Goal: Task Accomplishment & Management: Manage account settings

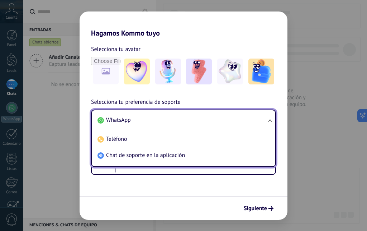
click at [141, 128] on ul "WhatsApp Teléfono Chat de soporte en la aplicación" at bounding box center [183, 137] width 185 height 57
click at [141, 124] on li "WhatsApp" at bounding box center [182, 120] width 175 height 16
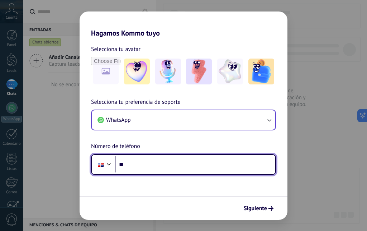
click at [177, 169] on input "**" at bounding box center [195, 164] width 160 height 16
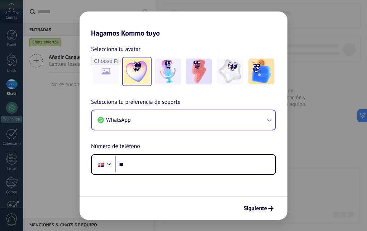
click at [139, 74] on img at bounding box center [137, 71] width 26 height 26
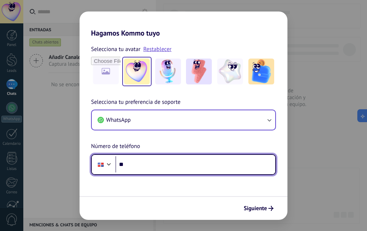
click at [146, 166] on input "**" at bounding box center [195, 164] width 160 height 16
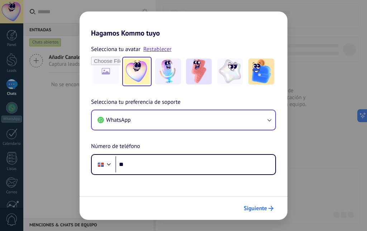
click at [264, 212] on button "Siguiente" at bounding box center [259, 208] width 36 height 12
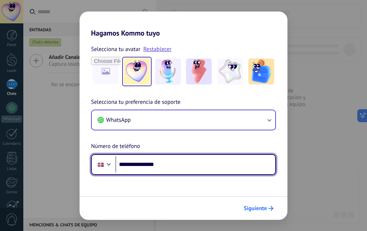
type input "**********"
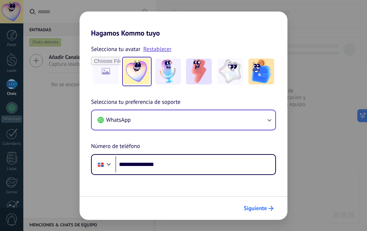
click at [248, 209] on span "Siguiente" at bounding box center [255, 207] width 23 height 5
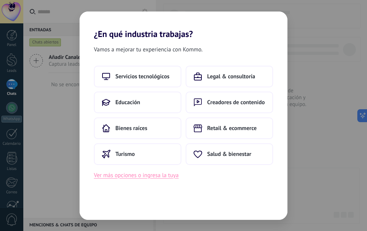
click at [117, 177] on button "Ver más opciones o ingresa la tuya" at bounding box center [136, 174] width 85 height 9
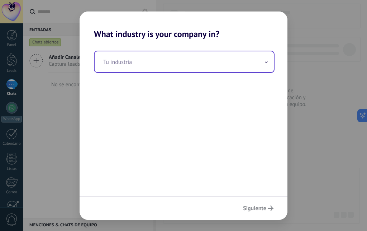
click at [131, 71] on input "text" at bounding box center [184, 61] width 179 height 21
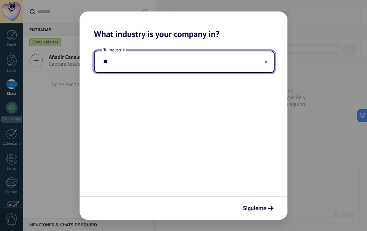
type input "*"
type input "**********"
click at [261, 212] on button "Siguiente" at bounding box center [258, 208] width 37 height 12
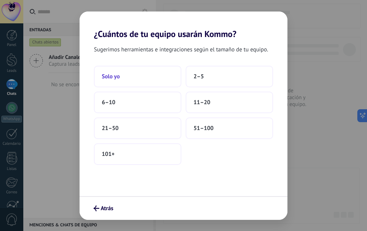
click at [129, 81] on button "Solo yo" at bounding box center [137, 77] width 87 height 22
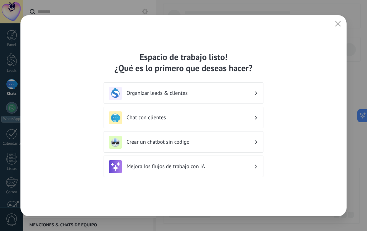
click at [167, 94] on h3 "Organizar leads & clientes" at bounding box center [190, 93] width 127 height 7
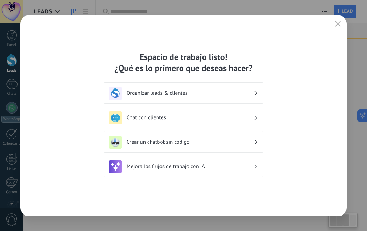
click at [236, 89] on div "Organizar leads & clientes" at bounding box center [183, 93] width 149 height 13
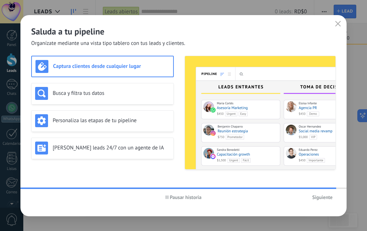
click at [328, 199] on span "Siguiente" at bounding box center [322, 196] width 20 height 5
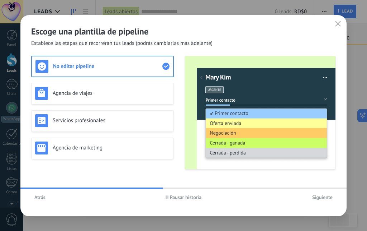
click at [315, 195] on span "Siguiente" at bounding box center [322, 196] width 20 height 5
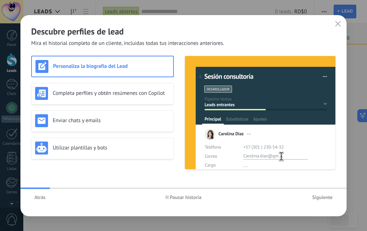
click at [315, 195] on span "Siguiente" at bounding box center [322, 196] width 20 height 5
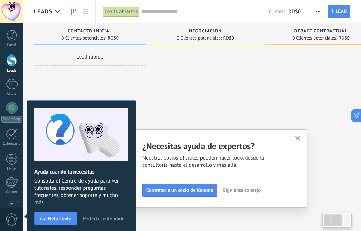
click at [301, 137] on icon "button" at bounding box center [297, 138] width 5 height 5
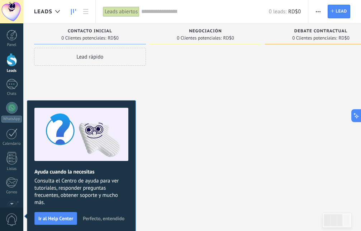
click at [111, 218] on span "Perfecto, entendido" at bounding box center [104, 217] width 42 height 5
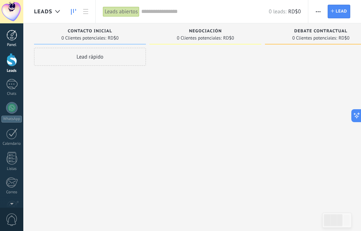
click at [11, 39] on div at bounding box center [11, 35] width 11 height 11
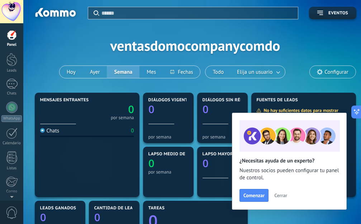
click at [180, 28] on div "Aplicar Eventos ventasdomocompanycomdo [DATE] [DATE] Semana Mes Todo Elija un u…" at bounding box center [195, 45] width 322 height 91
click at [8, 60] on div at bounding box center [11, 59] width 11 height 13
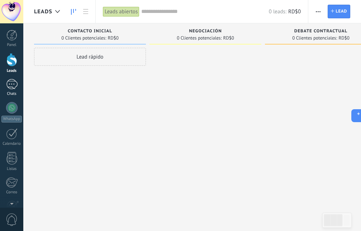
click at [4, 84] on link "Chats" at bounding box center [11, 87] width 23 height 17
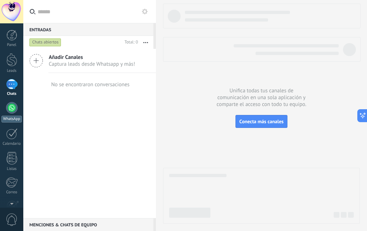
click at [5, 115] on div "WhatsApp" at bounding box center [11, 112] width 23 height 20
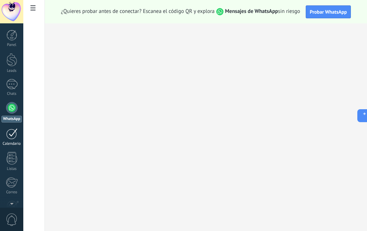
click at [1, 140] on div "Calendario" at bounding box center [11, 137] width 23 height 18
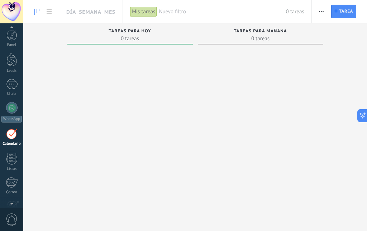
scroll to position [21, 0]
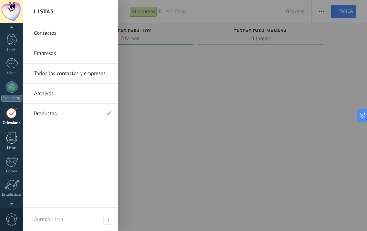
click at [5, 144] on div "Listas" at bounding box center [11, 140] width 23 height 19
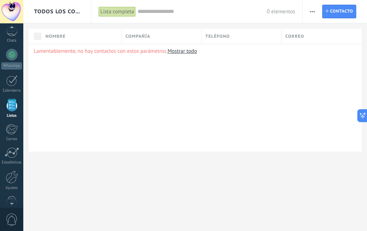
scroll to position [68, 0]
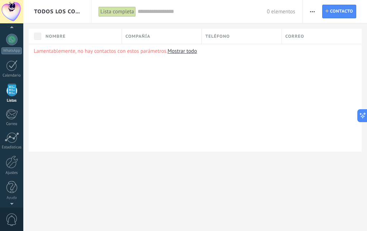
click at [14, 219] on span "0" at bounding box center [12, 219] width 12 height 13
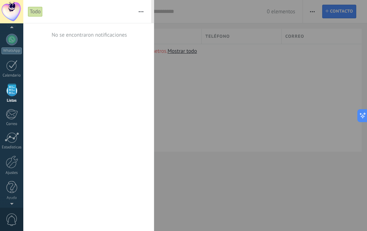
scroll to position [44, 0]
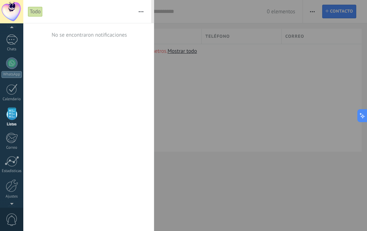
click at [181, 184] on div at bounding box center [183, 115] width 367 height 231
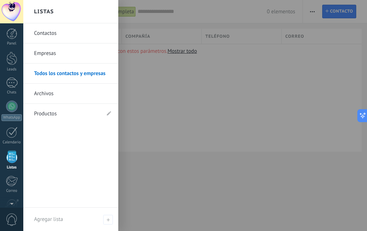
scroll to position [0, 0]
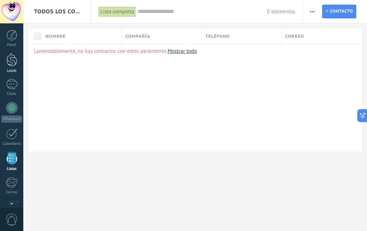
click at [6, 69] on div "Leads" at bounding box center [11, 70] width 21 height 5
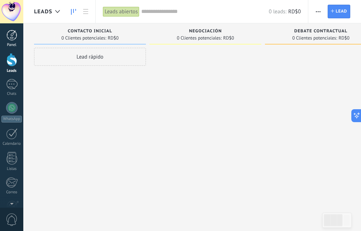
click at [9, 36] on div at bounding box center [11, 35] width 11 height 11
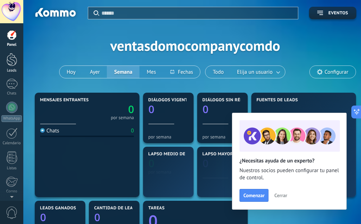
click at [15, 55] on div at bounding box center [11, 59] width 11 height 13
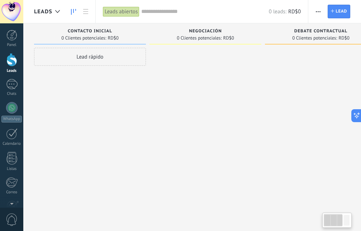
click at [47, 12] on span "Leads" at bounding box center [43, 11] width 18 height 7
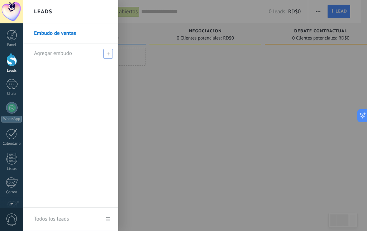
click at [104, 56] on span at bounding box center [108, 54] width 10 height 10
drag, startPoint x: 65, startPoint y: 55, endPoint x: 116, endPoint y: 68, distance: 52.7
click at [65, 55] on input "text" at bounding box center [67, 53] width 67 height 11
type input "*"
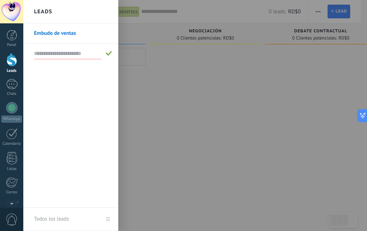
type input "*"
type input "**********"
click at [127, 147] on div at bounding box center [206, 115] width 367 height 231
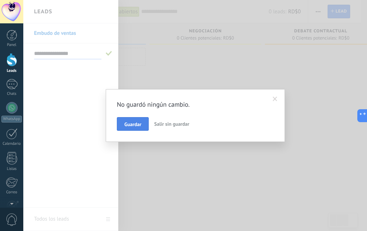
click at [144, 122] on button "Guardar" at bounding box center [133, 124] width 32 height 14
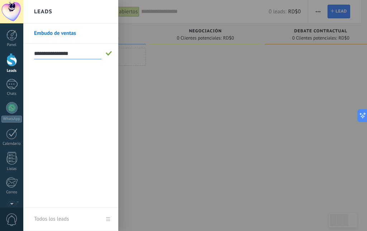
click at [138, 105] on div at bounding box center [206, 115] width 367 height 231
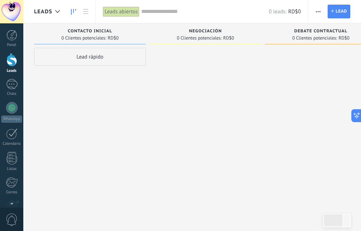
click at [44, 10] on span "Leads" at bounding box center [43, 11] width 18 height 7
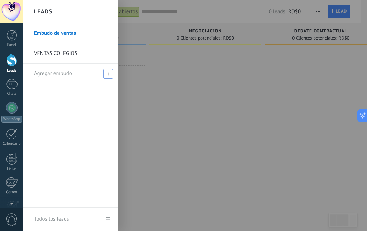
click at [76, 72] on div "Agregar embudo" at bounding box center [72, 73] width 77 height 20
type input "**********"
click at [97, 125] on div "**********" at bounding box center [70, 115] width 95 height 184
click at [107, 74] on span at bounding box center [109, 73] width 6 height 5
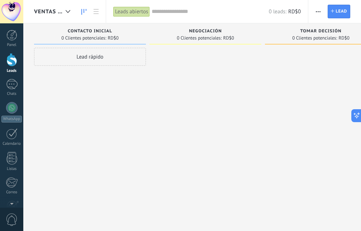
click at [108, 36] on div "0 Clientes potenciales: RD$0" at bounding box center [89, 38] width 57 height 4
click at [142, 11] on div "Leads abiertos" at bounding box center [131, 11] width 37 height 10
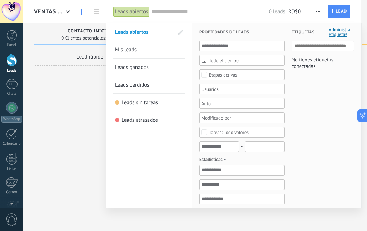
click at [67, 103] on div at bounding box center [183, 115] width 367 height 231
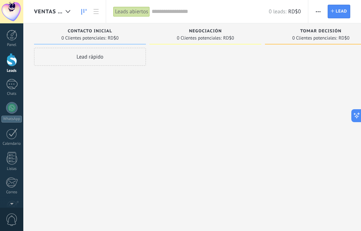
click at [316, 11] on span "button" at bounding box center [318, 12] width 5 height 14
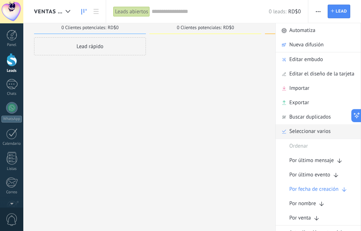
scroll to position [12, 0]
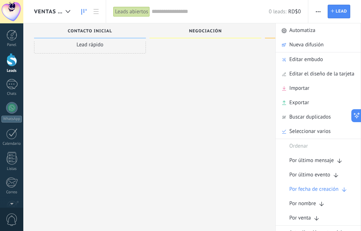
drag, startPoint x: 242, startPoint y: 88, endPoint x: 274, endPoint y: 72, distance: 35.9
click at [274, 72] on div "Lamentablemente, no hay leads con estos parámetros. Mostrar todo Leads Entrante…" at bounding box center [210, 91] width 353 height 161
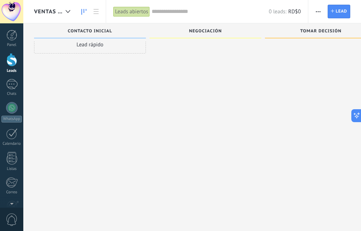
click at [99, 35] on div "Contacto inicial" at bounding box center [90, 30] width 112 height 15
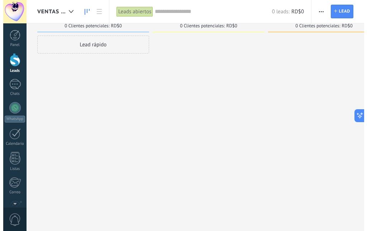
scroll to position [0, 0]
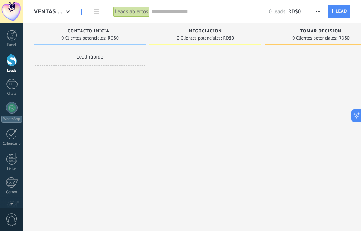
click at [99, 36] on span "0 Clientes potenciales:" at bounding box center [83, 38] width 45 height 4
click at [121, 32] on div "Contacto inicial" at bounding box center [90, 32] width 105 height 6
drag, startPoint x: 110, startPoint y: 31, endPoint x: 175, endPoint y: 49, distance: 67.5
click at [112, 34] on span "Contacto inicial" at bounding box center [90, 31] width 44 height 5
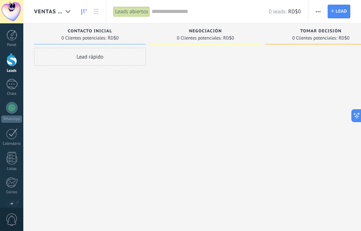
click at [168, 71] on div at bounding box center [205, 116] width 112 height 137
click at [314, 13] on button "button" at bounding box center [318, 12] width 10 height 14
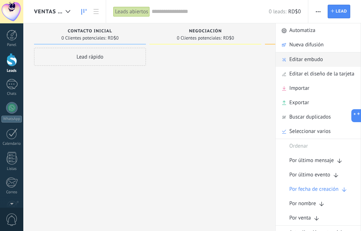
click at [297, 58] on span "Editar embudo" at bounding box center [306, 59] width 34 height 14
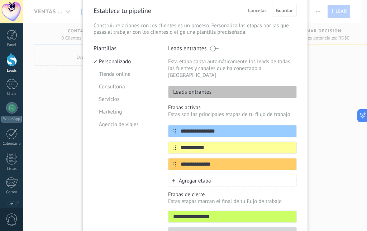
scroll to position [41, 0]
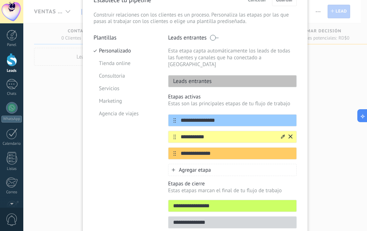
click at [207, 133] on input "**********" at bounding box center [228, 137] width 104 height 8
type input "*"
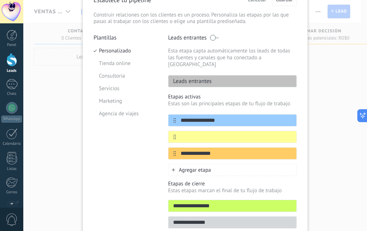
click at [214, 165] on div "Agregar etapa" at bounding box center [232, 169] width 129 height 12
click at [204, 166] on span "Agregar etapa" at bounding box center [195, 169] width 32 height 7
click at [189, 166] on span "Agregar etapa" at bounding box center [195, 169] width 32 height 7
click at [244, 133] on input "text" at bounding box center [228, 137] width 104 height 8
type input "*"
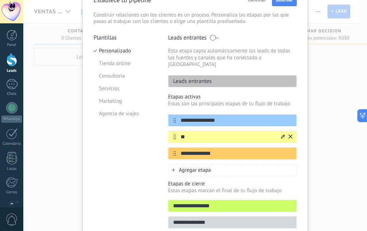
type input "*"
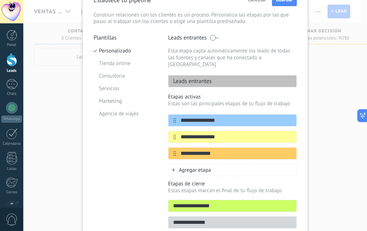
type input "**********"
click at [196, 166] on span "Agregar etapa" at bounding box center [195, 169] width 32 height 7
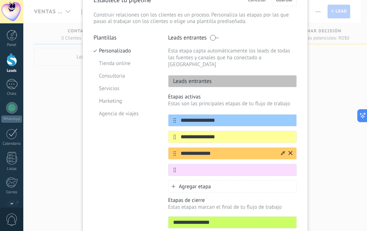
drag, startPoint x: 217, startPoint y: 148, endPoint x: 214, endPoint y: 162, distance: 14.9
click at [214, 157] on input "**********" at bounding box center [228, 153] width 104 height 8
click at [172, 161] on div "**********" at bounding box center [232, 145] width 129 height 62
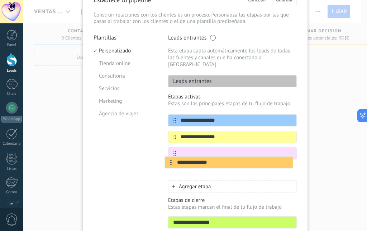
drag, startPoint x: 170, startPoint y: 147, endPoint x: 169, endPoint y: 165, distance: 18.6
click at [169, 165] on div "**********" at bounding box center [232, 145] width 129 height 62
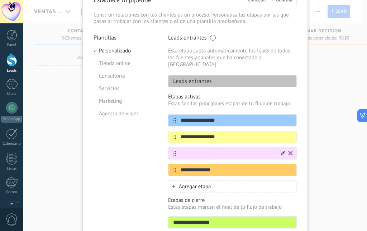
click at [218, 149] on input "text" at bounding box center [228, 153] width 104 height 8
type input "*"
type input "**********"
click at [185, 183] on span "Agregar etapa" at bounding box center [195, 186] width 32 height 7
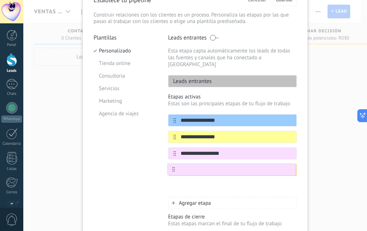
scroll to position [41, 0]
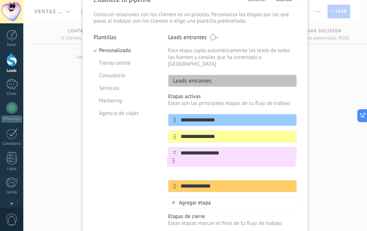
drag, startPoint x: 172, startPoint y: 180, endPoint x: 172, endPoint y: 160, distance: 20.8
click at [172, 160] on div "**********" at bounding box center [232, 153] width 129 height 78
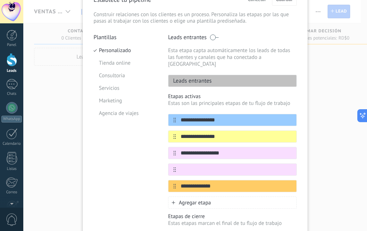
click at [172, 160] on div "**********" at bounding box center [232, 153] width 129 height 78
click at [197, 166] on input "text" at bounding box center [228, 170] width 104 height 8
type input "**********"
click at [172, 200] on icon at bounding box center [174, 202] width 4 height 4
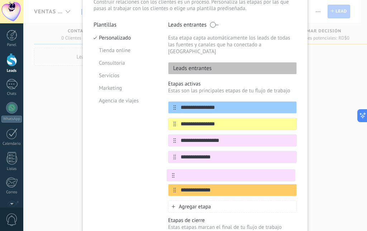
scroll to position [54, 0]
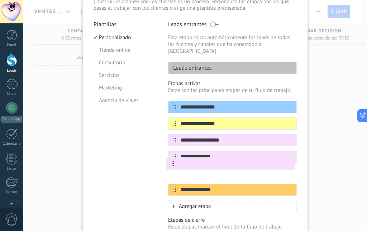
drag, startPoint x: 172, startPoint y: 194, endPoint x: 174, endPoint y: 159, distance: 34.8
click at [174, 159] on div "**********" at bounding box center [232, 148] width 129 height 95
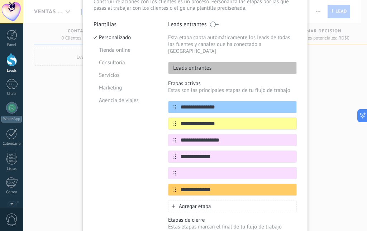
click at [179, 167] on div at bounding box center [232, 173] width 129 height 12
click at [174, 171] on icon at bounding box center [175, 173] width 3 height 5
click at [184, 169] on input "text" at bounding box center [228, 173] width 104 height 8
type input "*"
type input "**********"
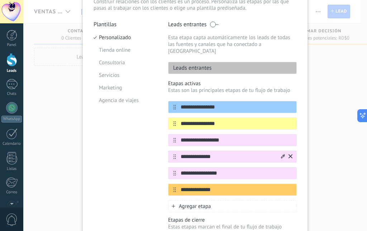
click at [181, 153] on input "**********" at bounding box center [228, 157] width 104 height 8
type input "**********"
click at [219, 186] on input "**********" at bounding box center [228, 190] width 104 height 8
type input "*"
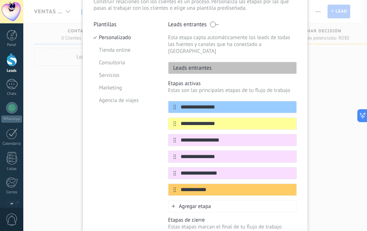
type input "**********"
click at [238, 200] on div "Agregar etapa" at bounding box center [232, 206] width 129 height 12
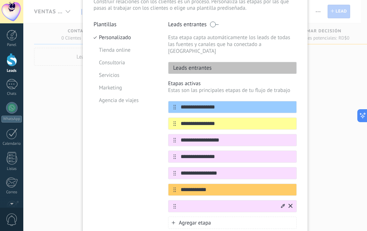
click at [289, 203] on icon at bounding box center [291, 205] width 4 height 4
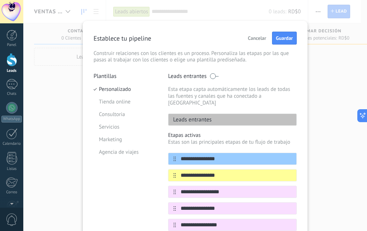
scroll to position [0, 0]
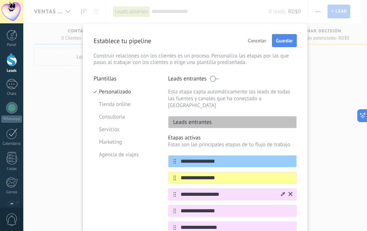
click at [281, 191] on icon at bounding box center [283, 193] width 4 height 4
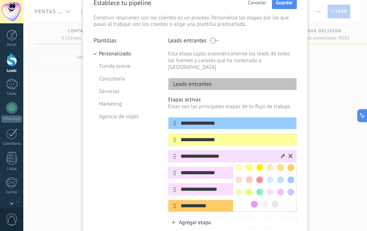
scroll to position [82, 0]
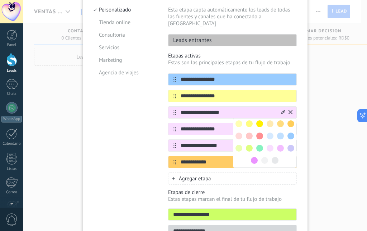
click at [256, 144] on span at bounding box center [259, 147] width 7 height 7
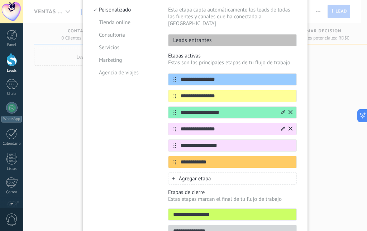
click at [281, 125] on div at bounding box center [283, 128] width 4 height 7
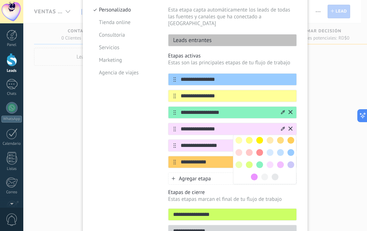
click at [267, 149] on span at bounding box center [270, 152] width 7 height 7
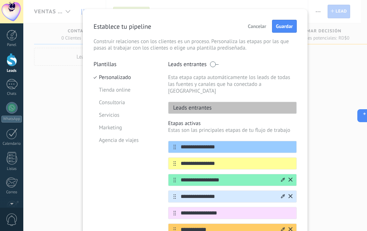
scroll to position [0, 0]
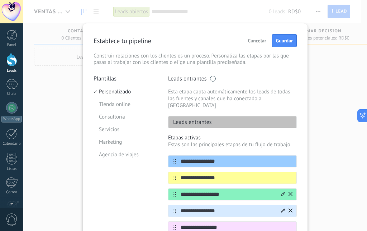
click at [211, 77] on span at bounding box center [214, 79] width 9 height 6
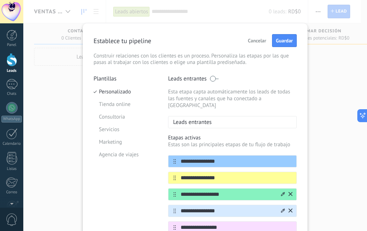
click at [211, 77] on span at bounding box center [214, 79] width 9 height 6
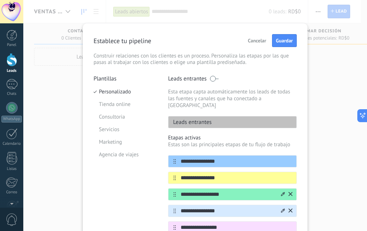
click at [211, 77] on span at bounding box center [214, 79] width 9 height 6
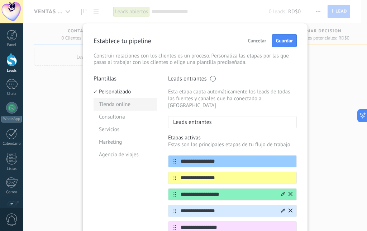
click at [117, 100] on li "Tienda online" at bounding box center [126, 104] width 64 height 13
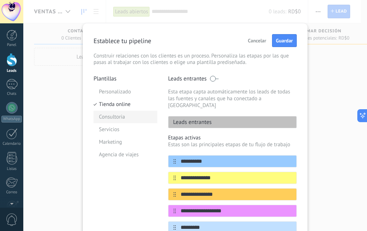
click at [113, 111] on li "Consultoria" at bounding box center [126, 116] width 64 height 13
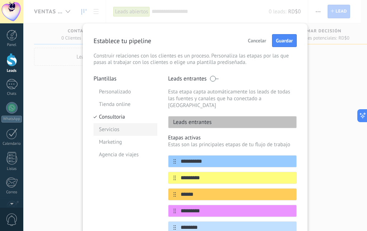
click at [113, 128] on li "Servicios" at bounding box center [126, 129] width 64 height 13
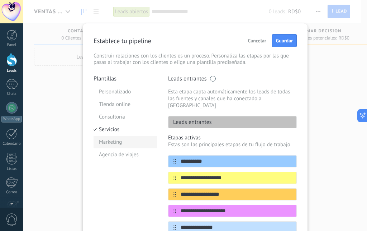
click at [108, 140] on li "Marketing" at bounding box center [126, 142] width 64 height 13
click at [105, 150] on li "Agencia de viajes" at bounding box center [126, 154] width 64 height 13
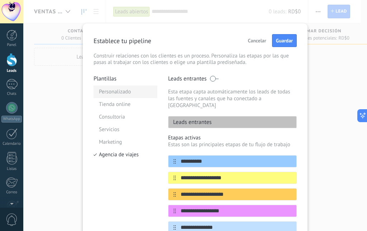
click at [113, 95] on li "Personalizado" at bounding box center [126, 91] width 64 height 13
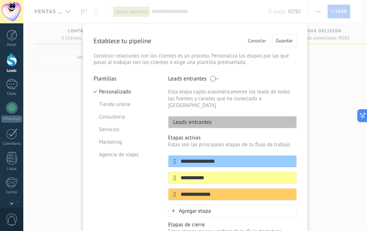
click at [115, 82] on p "Plantillas" at bounding box center [126, 78] width 64 height 7
click at [210, 77] on span at bounding box center [214, 79] width 9 height 6
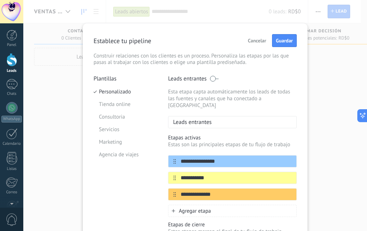
click at [210, 77] on span at bounding box center [214, 79] width 9 height 6
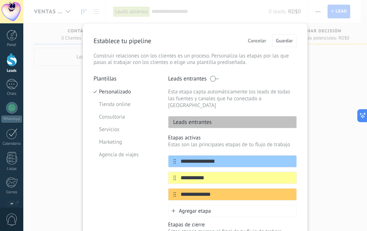
click at [214, 82] on div "Leads entrantes Esta etapa capta automáticamente los leads de todas las fuentes…" at bounding box center [232, 101] width 129 height 53
click at [213, 76] on span at bounding box center [214, 79] width 9 height 6
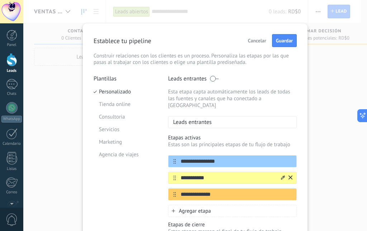
click at [219, 174] on input "**********" at bounding box center [228, 178] width 104 height 8
type input "*"
type input "**********"
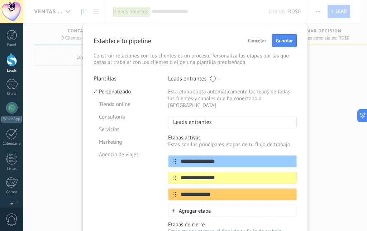
click at [185, 207] on span "Agregar etapa" at bounding box center [195, 210] width 32 height 7
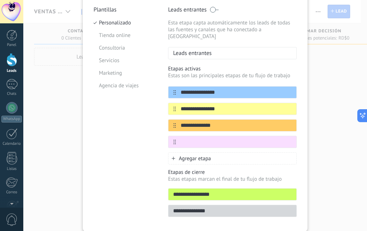
scroll to position [86, 0]
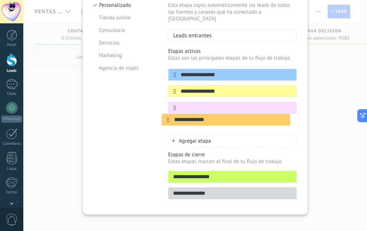
drag, startPoint x: 172, startPoint y: 101, endPoint x: 167, endPoint y: 123, distance: 22.4
click at [168, 123] on div "**********" at bounding box center [232, 99] width 129 height 62
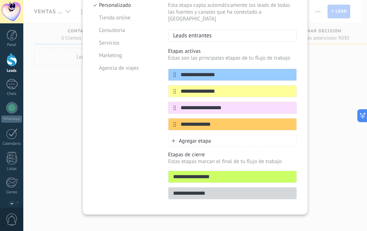
type input "**********"
click at [172, 139] on icon at bounding box center [174, 141] width 4 height 4
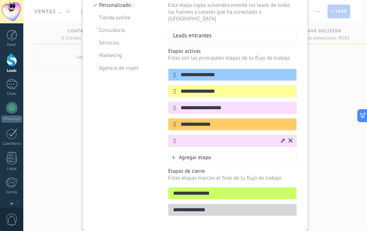
drag, startPoint x: 187, startPoint y: 135, endPoint x: 182, endPoint y: 131, distance: 6.7
click at [182, 137] on input "text" at bounding box center [228, 141] width 104 height 8
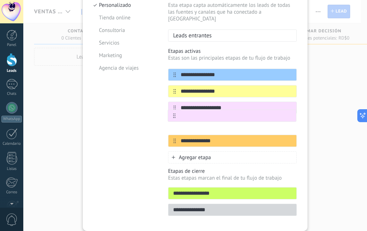
drag, startPoint x: 171, startPoint y: 135, endPoint x: 174, endPoint y: 114, distance: 20.7
click at [174, 114] on div "**********" at bounding box center [232, 107] width 129 height 78
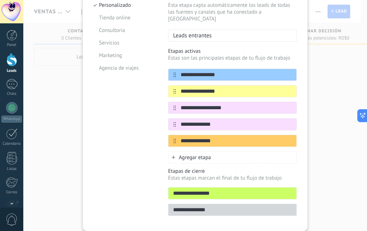
type input "**********"
click at [174, 151] on div "Agregar etapa" at bounding box center [232, 157] width 129 height 12
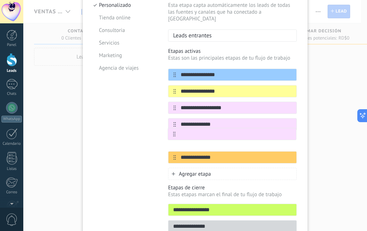
drag, startPoint x: 171, startPoint y: 151, endPoint x: 174, endPoint y: 132, distance: 18.8
click at [174, 132] on div "**********" at bounding box center [232, 115] width 129 height 95
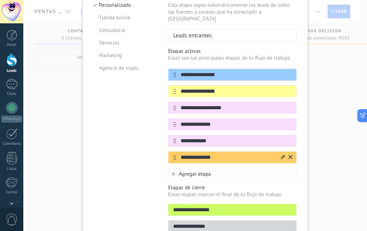
type input "**********"
click at [222, 153] on input "**********" at bounding box center [228, 157] width 104 height 8
click at [186, 120] on input "**********" at bounding box center [228, 124] width 104 height 8
type input "**********"
click at [220, 137] on input "**********" at bounding box center [228, 141] width 104 height 8
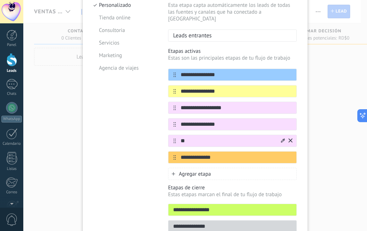
type input "*"
type input "**********"
click at [213, 154] on input "**********" at bounding box center [228, 157] width 104 height 8
type input "*"
type input "**********"
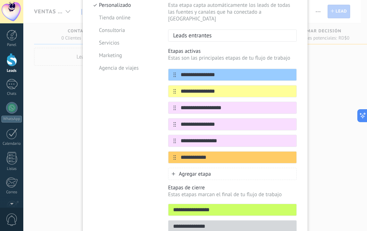
click at [139, 161] on div "Plantillas Personalizado Tienda online Consultoria Servicios Marketing Agencia …" at bounding box center [126, 113] width 64 height 248
click at [280, 118] on div at bounding box center [286, 123] width 13 height 11
click at [282, 118] on div at bounding box center [286, 123] width 13 height 11
click at [281, 122] on icon at bounding box center [283, 124] width 4 height 4
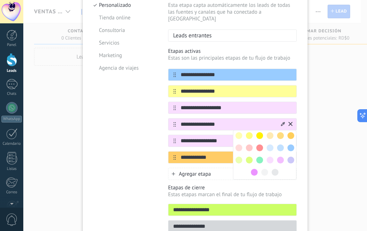
click at [289, 144] on span at bounding box center [291, 147] width 7 height 7
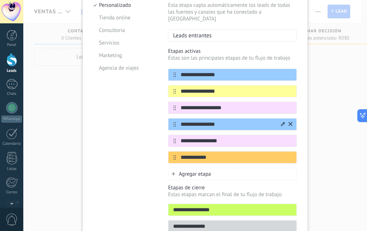
click at [281, 122] on icon at bounding box center [283, 124] width 4 height 4
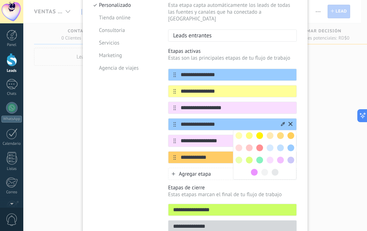
click at [278, 132] on span at bounding box center [280, 135] width 7 height 7
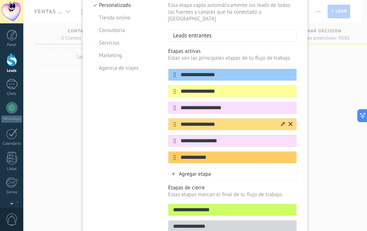
click at [281, 122] on icon at bounding box center [283, 124] width 4 height 4
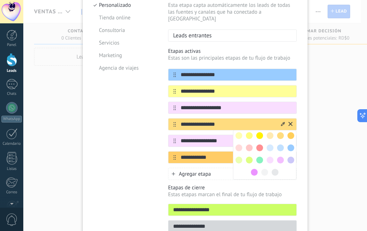
click at [286, 155] on div at bounding box center [291, 160] width 10 height 10
click at [288, 156] on span at bounding box center [291, 159] width 7 height 7
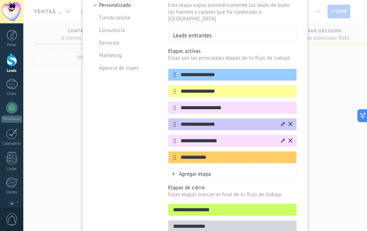
click at [281, 138] on icon at bounding box center [283, 140] width 4 height 4
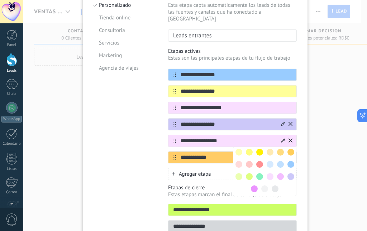
click at [289, 161] on span at bounding box center [291, 164] width 7 height 7
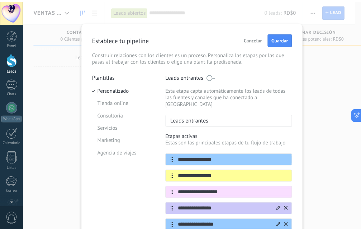
scroll to position [0, 0]
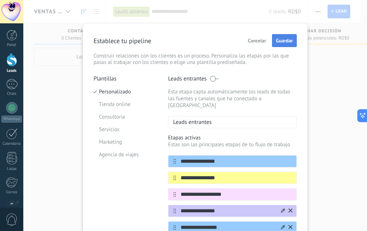
click at [274, 44] on button "Guardar" at bounding box center [284, 40] width 25 height 13
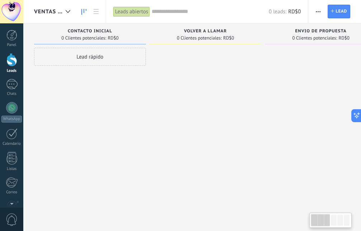
drag, startPoint x: 323, startPoint y: 43, endPoint x: 367, endPoint y: 56, distance: 46.0
click at [361, 56] on html ".abccls-1,.abccls-2{fill-rule:evenodd}.abccls-2{fill:#fff} .abfcls-1{fill:none}…" at bounding box center [180, 115] width 361 height 231
drag, startPoint x: 333, startPoint y: 39, endPoint x: 169, endPoint y: 39, distance: 163.8
click at [269, 39] on div "0 Clientes potenciales: RD$0" at bounding box center [321, 38] width 105 height 6
click at [180, 56] on div at bounding box center [205, 116] width 112 height 137
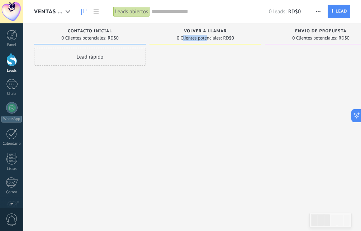
drag, startPoint x: 184, startPoint y: 37, endPoint x: 60, endPoint y: 33, distance: 123.7
click at [153, 35] on div "0 Clientes potenciales: RD$0" at bounding box center [205, 38] width 105 height 6
drag, startPoint x: 296, startPoint y: 38, endPoint x: 200, endPoint y: 37, distance: 96.1
click at [269, 37] on div "0 Clientes potenciales: RD$0" at bounding box center [321, 38] width 105 height 6
click at [212, 42] on div "volver a llamar 0 Clientes potenciales: RD$0" at bounding box center [205, 33] width 112 height 21
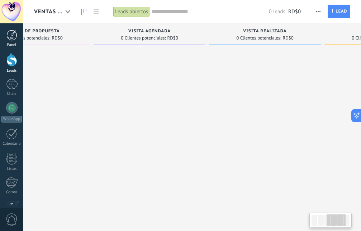
scroll to position [0, 288]
drag, startPoint x: 302, startPoint y: 34, endPoint x: 29, endPoint y: 52, distance: 272.7
click at [0, 40] on body ".abccls-1,.abccls-2{fill-rule:evenodd}.abccls-2{fill:#fff} .abfcls-1{fill:none}…" at bounding box center [180, 115] width 361 height 231
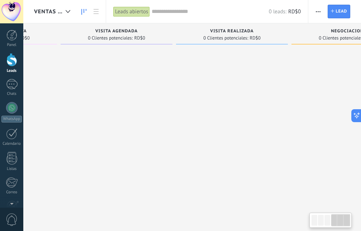
scroll to position [0, 373]
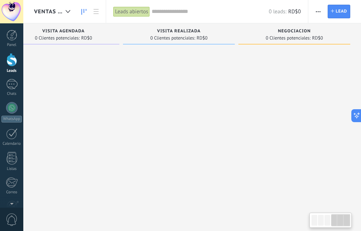
drag, startPoint x: 318, startPoint y: 43, endPoint x: 55, endPoint y: 46, distance: 263.5
click at [55, 46] on div "Contacto inicial 0 Clientes potenciales: RD$0 Lead rápido volver a llamar 0 Cli…" at bounding box center [11, 103] width 700 height 161
drag, startPoint x: 182, startPoint y: 35, endPoint x: 345, endPoint y: 48, distance: 162.9
click at [231, 41] on div "0 Clientes potenciales: RD$0" at bounding box center [179, 38] width 105 height 6
drag, startPoint x: 226, startPoint y: 69, endPoint x: 124, endPoint y: 48, distance: 103.4
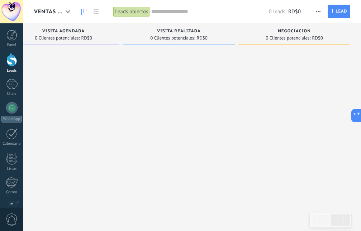
click at [221, 70] on div at bounding box center [179, 116] width 112 height 137
click at [112, 41] on div "visita agendada 0 Clientes potenciales: RD$0" at bounding box center [64, 33] width 112 height 21
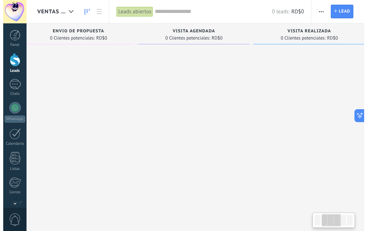
scroll to position [0, 144]
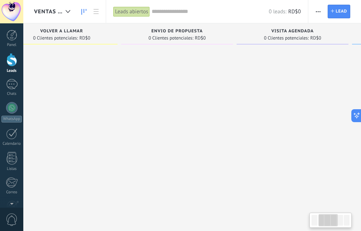
drag, startPoint x: 119, startPoint y: 36, endPoint x: 367, endPoint y: 58, distance: 249.1
click at [361, 58] on html ".abccls-1,.abccls-2{fill-rule:evenodd}.abccls-2{fill:#fff} .abfcls-1{fill:none}…" at bounding box center [180, 115] width 361 height 231
click at [56, 29] on span "volver a llamar" at bounding box center [61, 31] width 43 height 5
click at [40, 12] on span "VENTAS CONTRUCTORAS" at bounding box center [48, 11] width 29 height 7
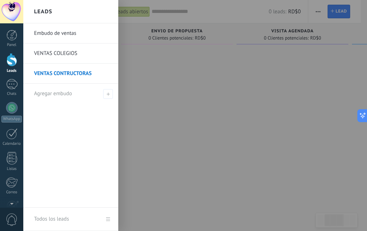
click at [71, 50] on link "VENTAS COLEGIOS" at bounding box center [72, 53] width 77 height 20
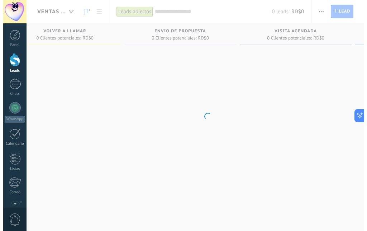
scroll to position [0, 144]
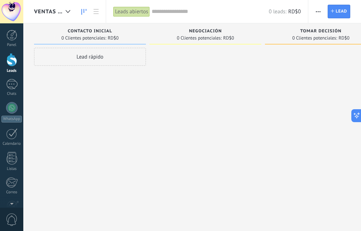
click at [63, 11] on div at bounding box center [68, 12] width 12 height 14
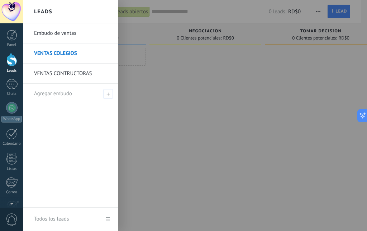
click at [60, 71] on link "VENTAS CONTRUCTORAS" at bounding box center [72, 73] width 77 height 20
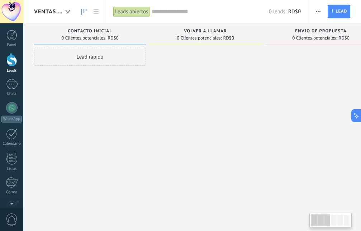
click at [88, 97] on div "Lead rápido" at bounding box center [90, 116] width 112 height 137
click at [4, 87] on link "Chats" at bounding box center [11, 87] width 23 height 17
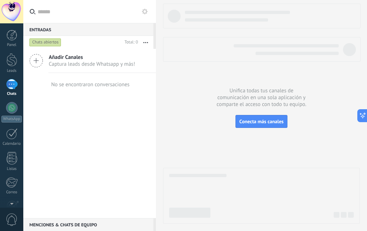
click at [62, 58] on span "Añadir Canales" at bounding box center [92, 57] width 86 height 7
click at [0, 0] on link "Plantillas" at bounding box center [0, 0] width 0 height 0
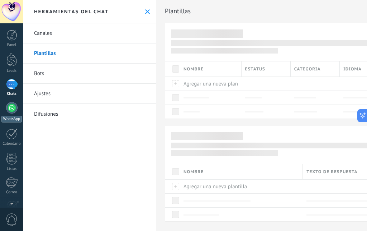
click at [13, 106] on div at bounding box center [11, 107] width 11 height 11
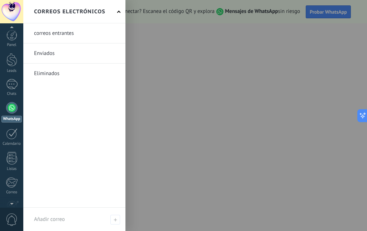
scroll to position [68, 0]
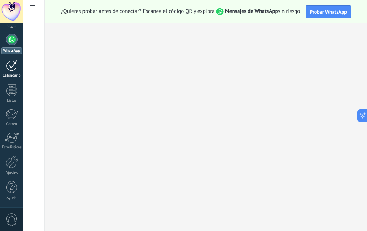
drag, startPoint x: 14, startPoint y: 96, endPoint x: 14, endPoint y: 71, distance: 25.5
click at [14, 71] on div "Panel Leads Chats WhatsApp Clientes" at bounding box center [11, 85] width 23 height 246
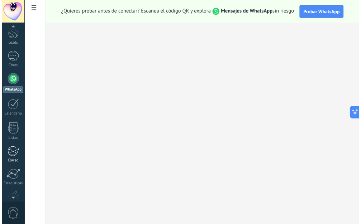
scroll to position [0, 0]
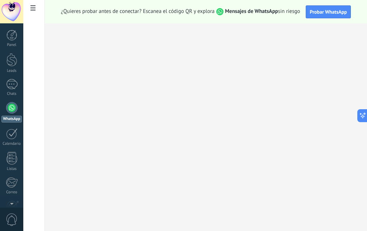
click at [10, 119] on div "WhatsApp" at bounding box center [11, 118] width 20 height 7
click at [326, 13] on span "Probar WhatsApp" at bounding box center [328, 12] width 37 height 6
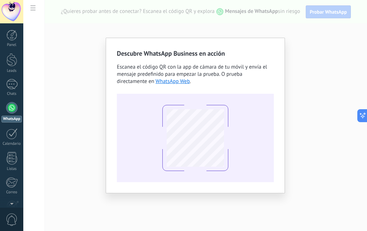
click at [262, 103] on div at bounding box center [195, 138] width 157 height 88
click at [325, 90] on div "Descubre WhatsApp Business en acción Escanea el código QR con la app [PERSON_NA…" at bounding box center [195, 115] width 344 height 231
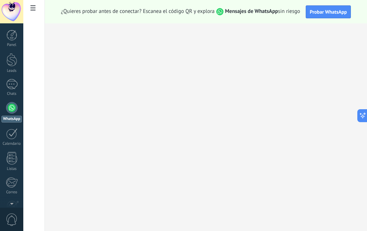
click at [241, 11] on strong "Mensajes de WhatsApp" at bounding box center [251, 11] width 53 height 7
click at [279, 14] on span "¿Quieres probar antes de conectar? Escanea el código QR y explora Mensajes de W…" at bounding box center [180, 12] width 239 height 8
drag, startPoint x: 171, startPoint y: 15, endPoint x: 192, endPoint y: 13, distance: 21.6
click at [172, 15] on span "¿Quieres probar antes de conectar? Escanea el código QR y explora Mensajes de W…" at bounding box center [180, 12] width 239 height 8
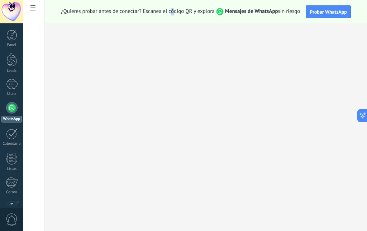
click at [218, 13] on span "Mensajes de WhatsApp" at bounding box center [246, 11] width 63 height 7
click at [230, 14] on strong "Mensajes de WhatsApp" at bounding box center [251, 11] width 53 height 7
click at [283, 9] on span "¿Quieres probar antes de conectar? Escanea el código QR y explora Mensajes de W…" at bounding box center [180, 12] width 239 height 8
click at [9, 104] on div at bounding box center [11, 107] width 11 height 11
click at [11, 106] on div at bounding box center [11, 107] width 11 height 11
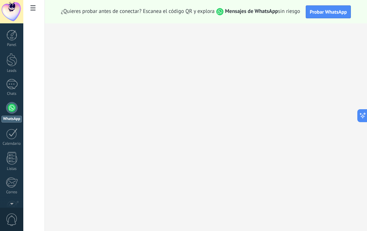
click at [11, 106] on div at bounding box center [11, 107] width 11 height 11
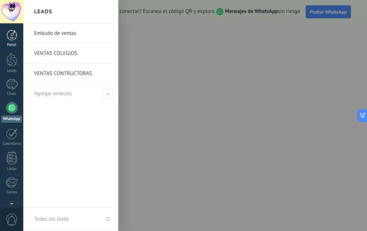
click at [15, 37] on div at bounding box center [11, 35] width 11 height 11
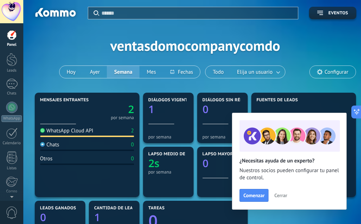
click at [105, 129] on div "WhatsApp Cloud API 2" at bounding box center [87, 133] width 94 height 10
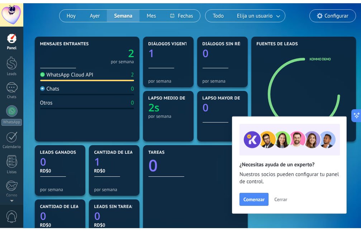
scroll to position [110, 0]
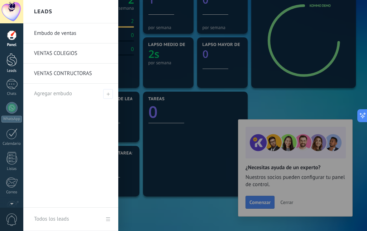
click at [10, 61] on div at bounding box center [11, 59] width 11 height 13
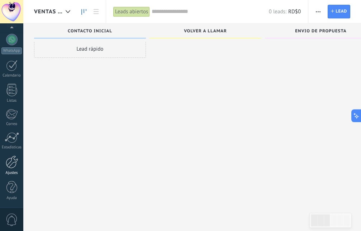
scroll to position [12, 0]
click at [12, 162] on div at bounding box center [12, 161] width 12 height 13
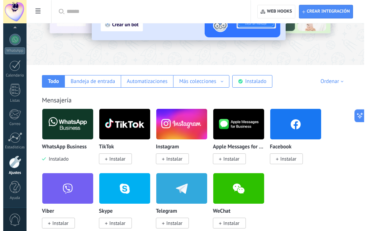
scroll to position [73, 0]
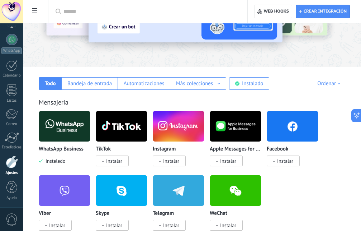
click at [58, 124] on img at bounding box center [64, 126] width 51 height 35
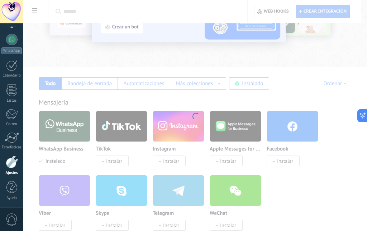
click at [57, 144] on div at bounding box center [195, 115] width 344 height 231
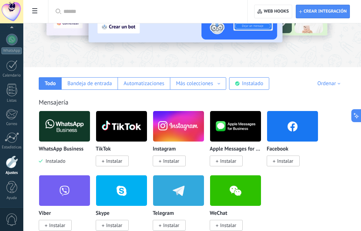
click at [65, 132] on img at bounding box center [64, 126] width 51 height 35
